Goal: Obtain resource: Obtain resource

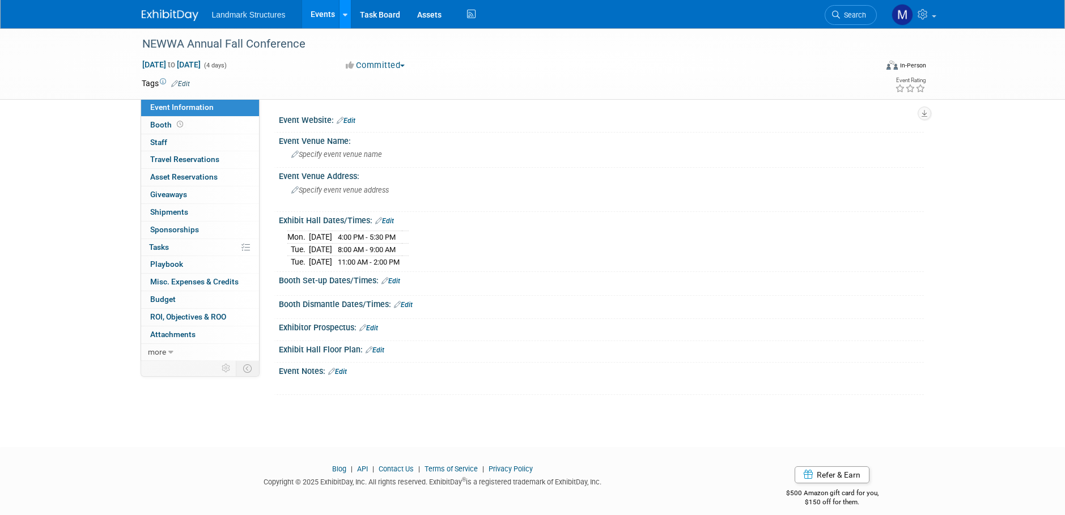
click at [339, 12] on link at bounding box center [345, 14] width 12 height 28
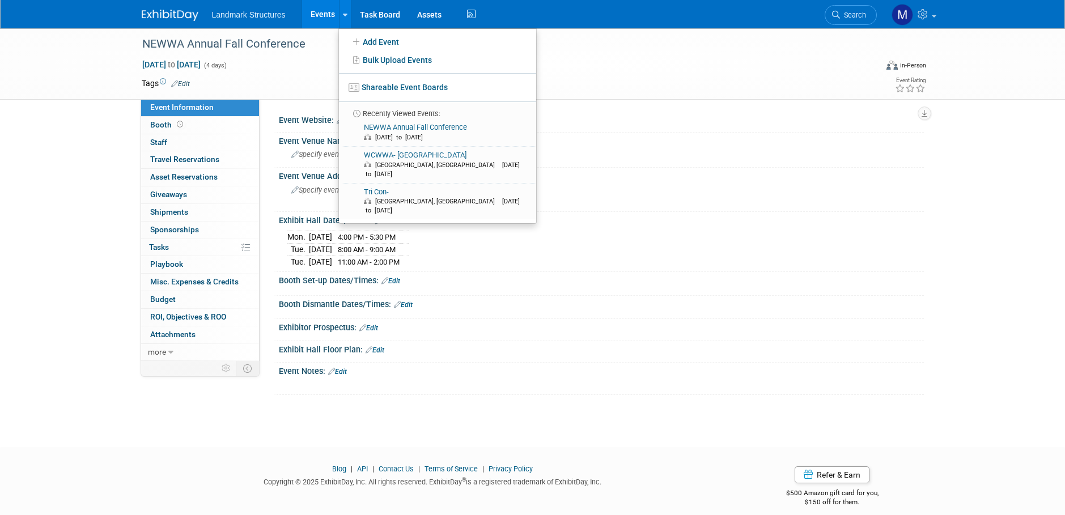
click at [333, 16] on link "Events" at bounding box center [322, 14] width 41 height 28
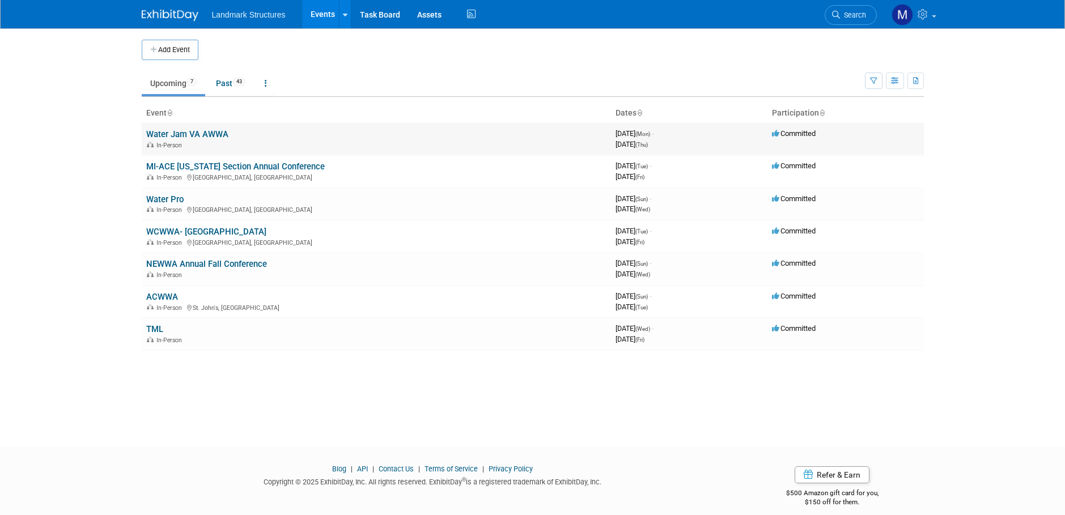
click at [216, 129] on link "Water Jam VA AWWA" at bounding box center [187, 134] width 82 height 10
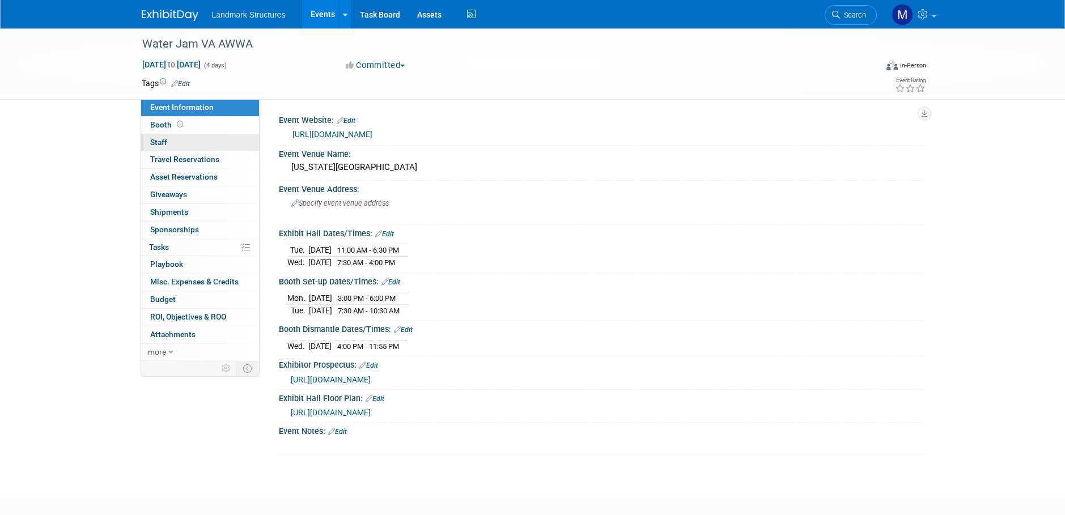
click at [167, 141] on span "Staff 0" at bounding box center [158, 142] width 17 height 9
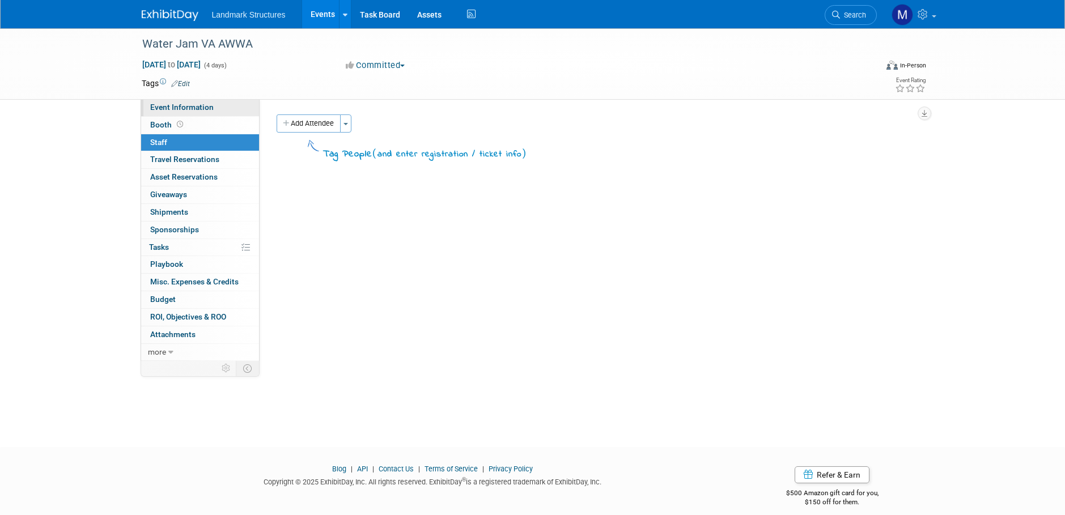
click at [185, 109] on span "Event Information" at bounding box center [182, 107] width 64 height 9
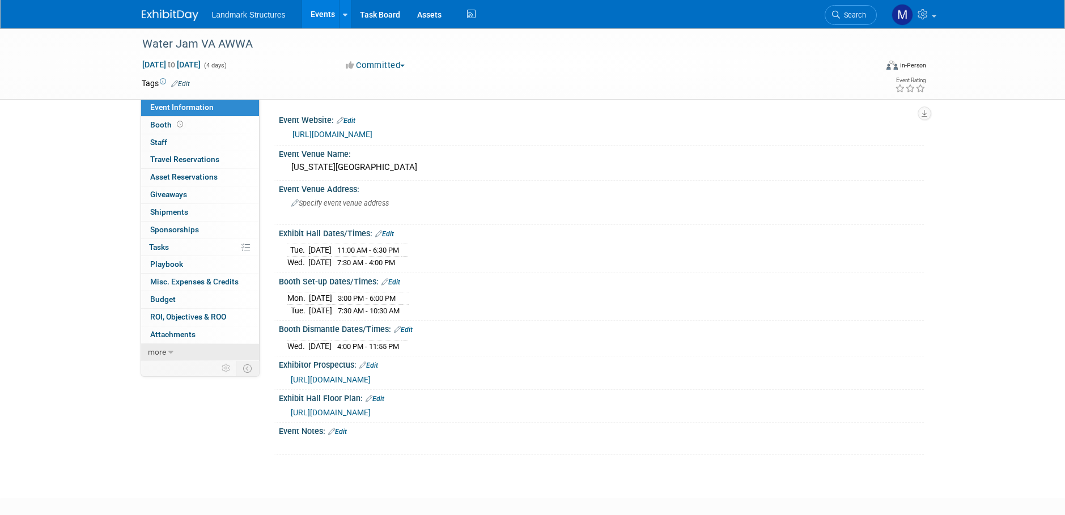
click at [178, 347] on link "more" at bounding box center [200, 352] width 118 height 17
click at [186, 371] on span "Event Binder (.pdf export)" at bounding box center [195, 369] width 91 height 9
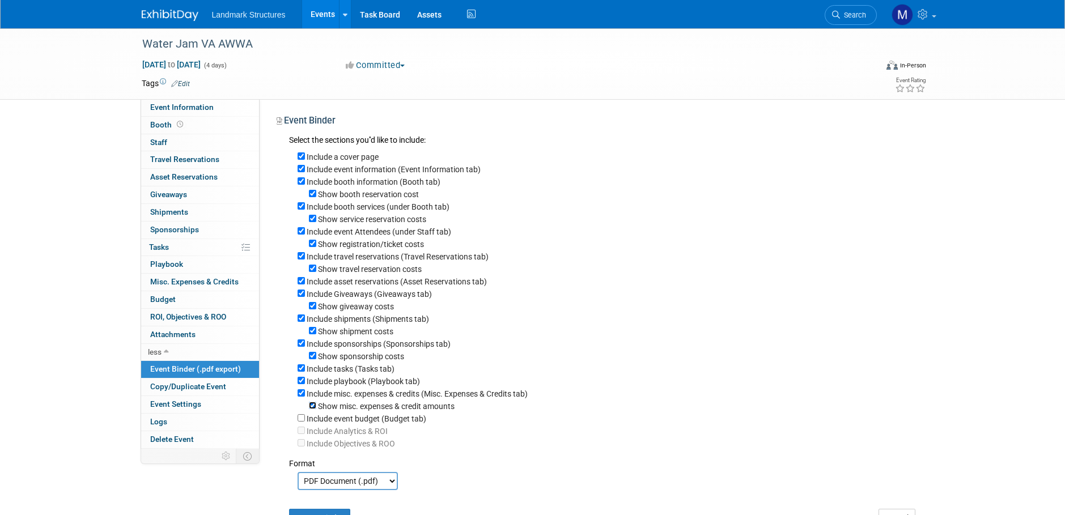
click at [313, 409] on input "Show misc. expenses & credit amounts" at bounding box center [312, 405] width 7 height 7
checkbox input "false"
click at [297, 405] on div "Include a cover page Include event information (Event Information tab) Include …" at bounding box center [602, 298] width 627 height 302
click at [301, 397] on input "Include misc. expenses & credits (Misc. Expenses & Credits tab)" at bounding box center [301, 393] width 7 height 7
checkbox input "false"
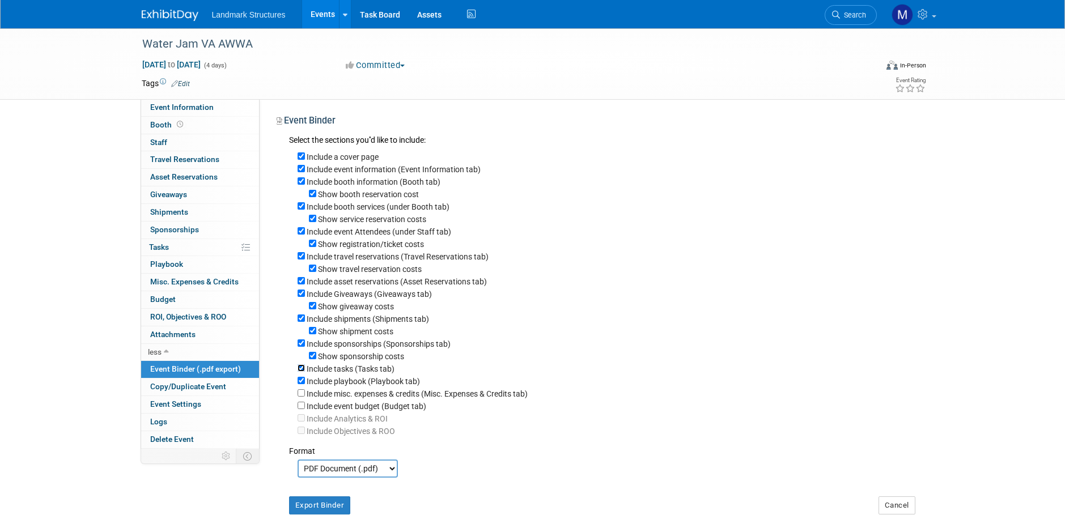
click at [303, 372] on input "Include tasks (Tasks tab)" at bounding box center [301, 368] width 7 height 7
checkbox input "false"
click at [314, 359] on input "Show sponsorship costs" at bounding box center [312, 355] width 7 height 7
checkbox input "false"
click at [304, 350] on div "Include sponsorships (Sponsorships tab)" at bounding box center [607, 343] width 618 height 12
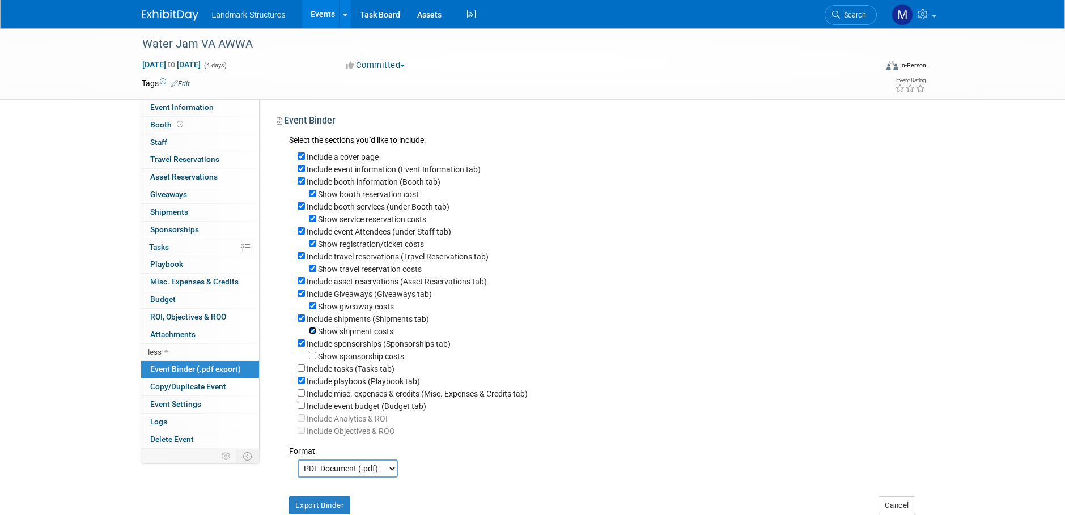
click at [313, 335] on input "Show shipment costs" at bounding box center [312, 330] width 7 height 7
checkbox input "false"
click at [303, 350] on div "Include sponsorships (Sponsorships tab)" at bounding box center [607, 343] width 618 height 12
click at [303, 347] on input "Include sponsorships (Sponsorships tab)" at bounding box center [301, 343] width 7 height 7
checkbox input "false"
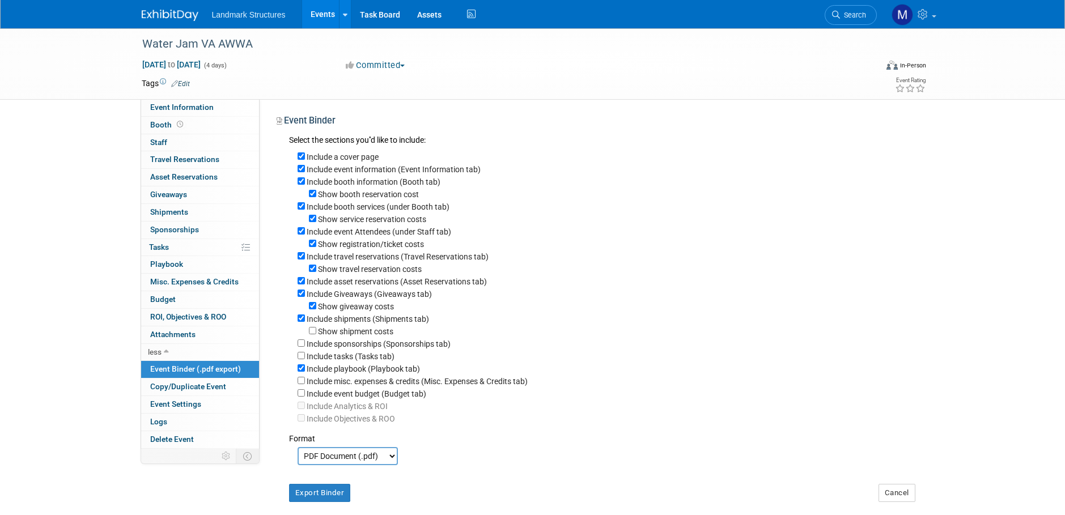
click at [305, 325] on div "Include shipments (Shipments tab)" at bounding box center [607, 318] width 618 height 12
click at [314, 310] on input "Show giveaway costs" at bounding box center [312, 305] width 7 height 7
checkbox input "false"
click at [302, 322] on input "Include shipments (Shipments tab)" at bounding box center [301, 318] width 7 height 7
checkbox input "false"
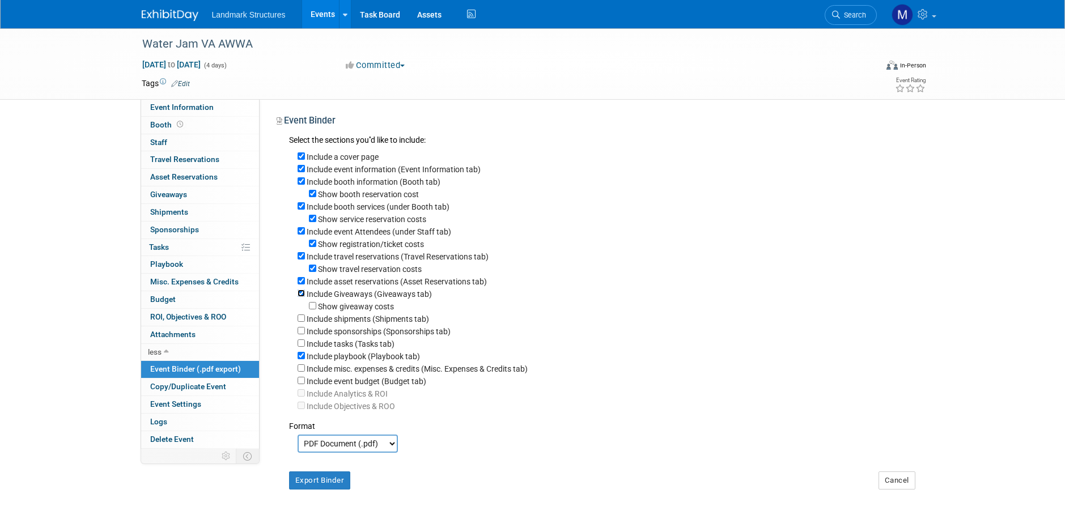
click at [303, 297] on input "Include Giveaways (Giveaways tab)" at bounding box center [301, 293] width 7 height 7
checkbox input "false"
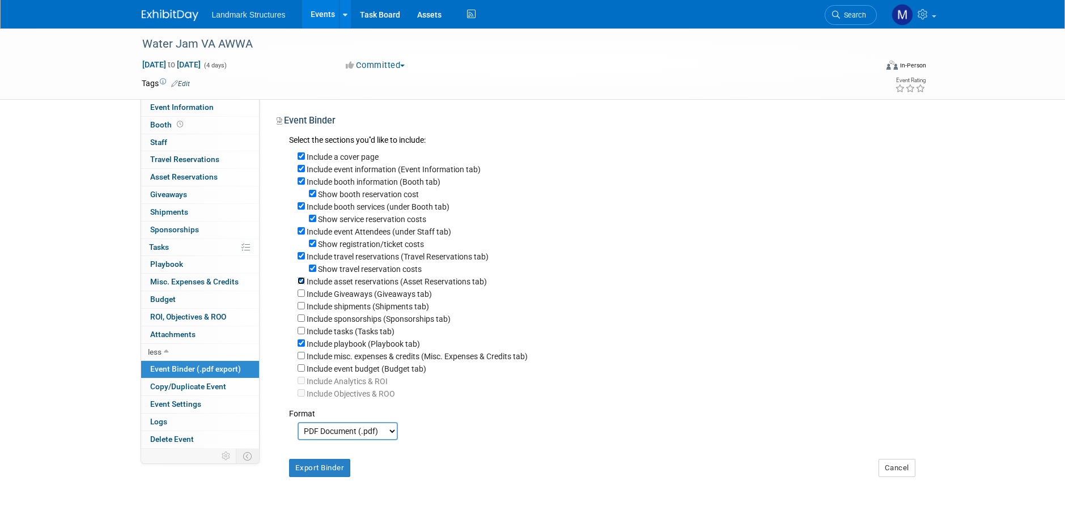
click at [303, 285] on input "Include asset reservations (Asset Reservations tab)" at bounding box center [301, 280] width 7 height 7
checkbox input "false"
click at [303, 260] on input "Include travel reservations (Travel Reservations tab)" at bounding box center [301, 255] width 7 height 7
checkbox input "false"
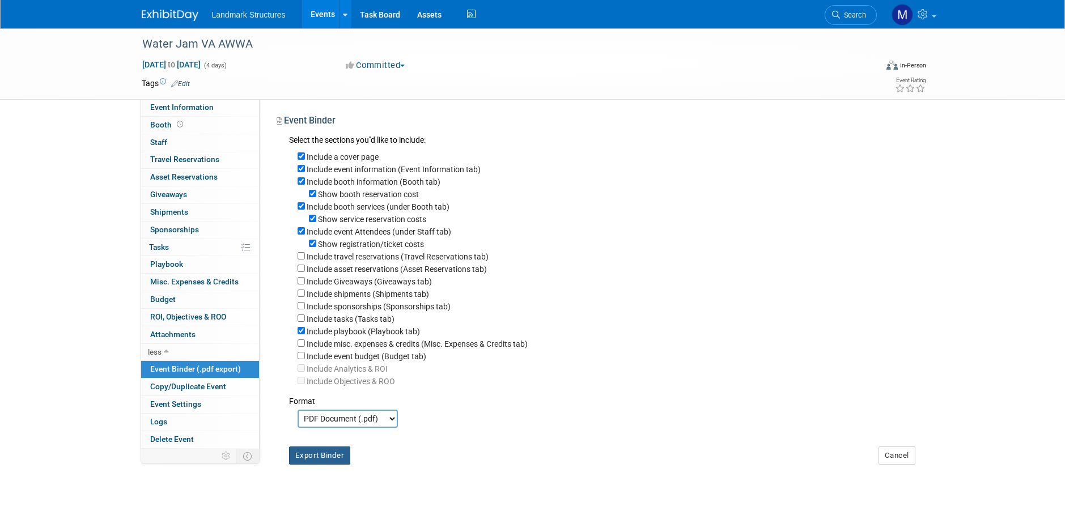
click at [325, 465] on button "Export Binder" at bounding box center [320, 456] width 62 height 18
